Goal: Navigation & Orientation: Understand site structure

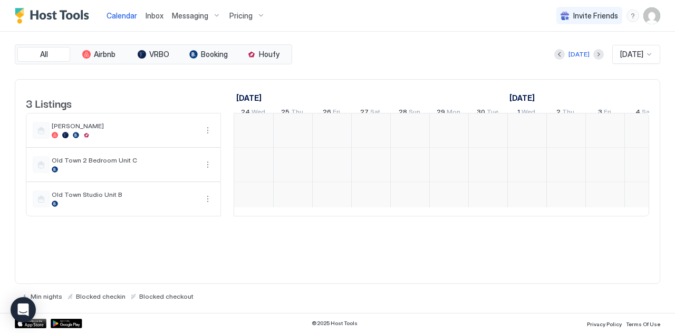
scroll to position [0, 586]
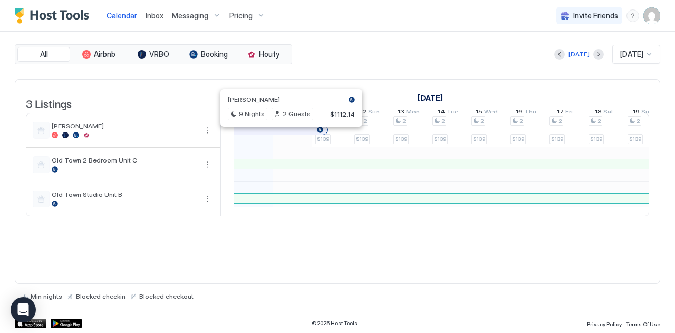
click at [287, 134] on div at bounding box center [287, 130] width 8 height 8
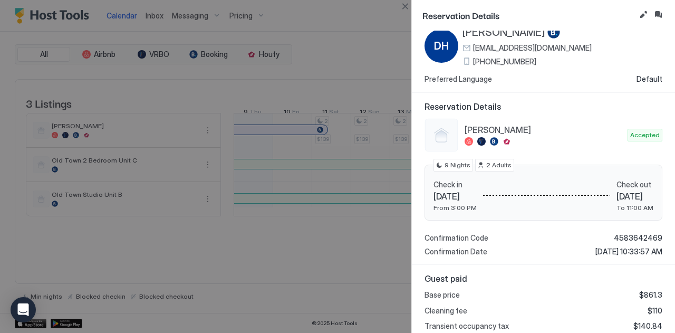
scroll to position [0, 0]
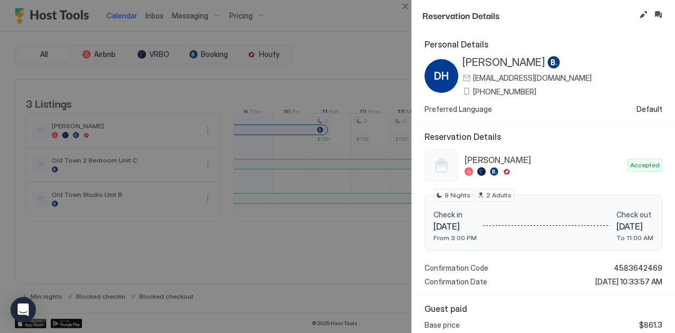
click at [333, 39] on div at bounding box center [337, 166] width 675 height 333
click at [323, 258] on div at bounding box center [337, 166] width 675 height 333
click at [404, 9] on button "Close" at bounding box center [405, 6] width 13 height 13
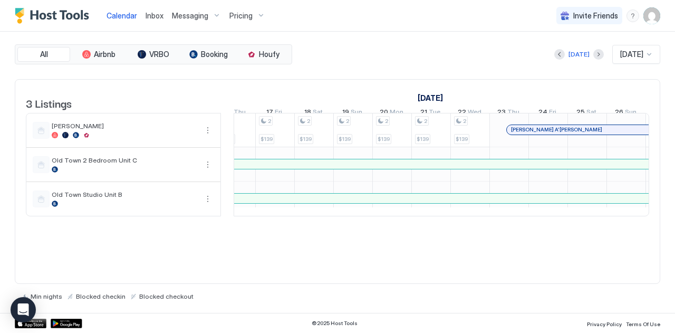
scroll to position [0, 927]
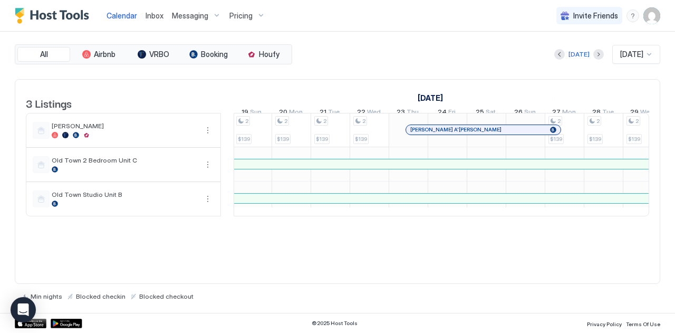
click at [495, 134] on div at bounding box center [495, 130] width 8 height 8
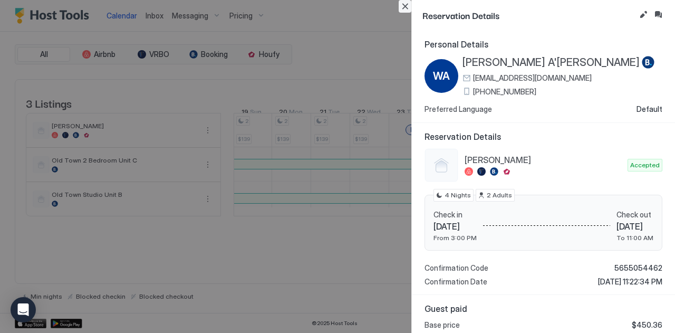
click at [407, 6] on button "Close" at bounding box center [405, 6] width 13 height 13
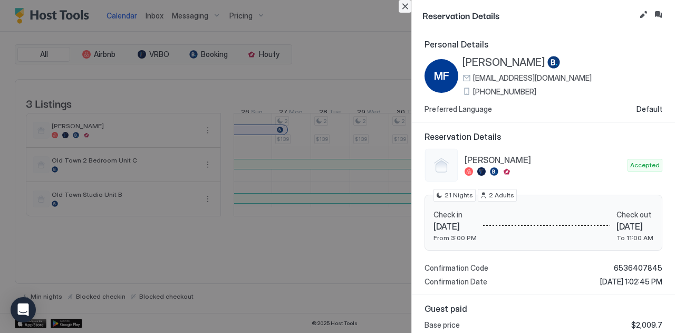
click at [407, 4] on button "Close" at bounding box center [405, 6] width 13 height 13
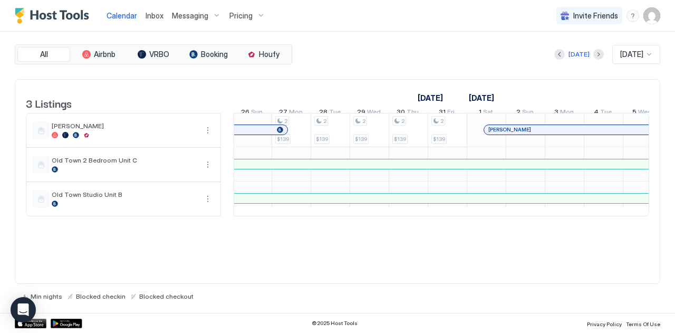
click at [347, 227] on div "3 Listings [DATE] [DATE] [DATE] 24 Wed 25 Thu 26 Fri 27 Sat 28 Sun 29 Mon 30 Tu…" at bounding box center [337, 154] width 645 height 148
